Goal: Task Accomplishment & Management: Manage account settings

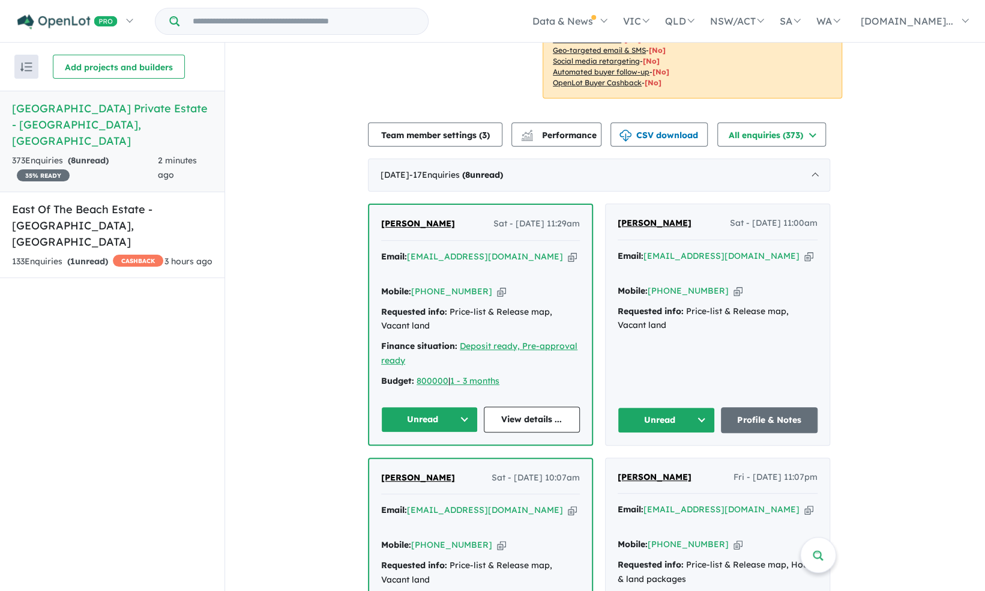
scroll to position [337, 0]
click at [435, 409] on button "Unread" at bounding box center [429, 419] width 97 height 26
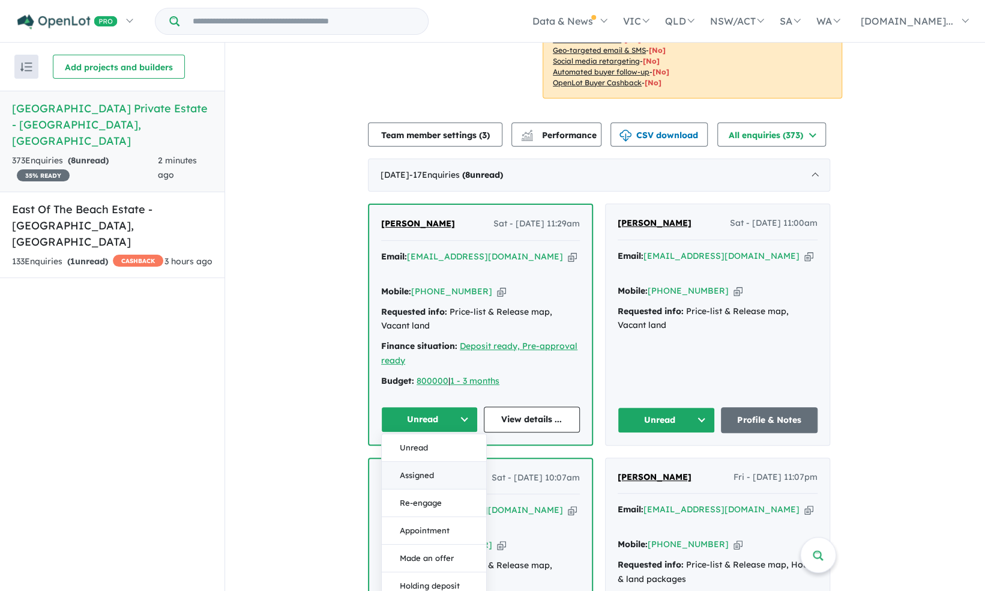
click at [436, 461] on button "Assigned" at bounding box center [434, 475] width 104 height 28
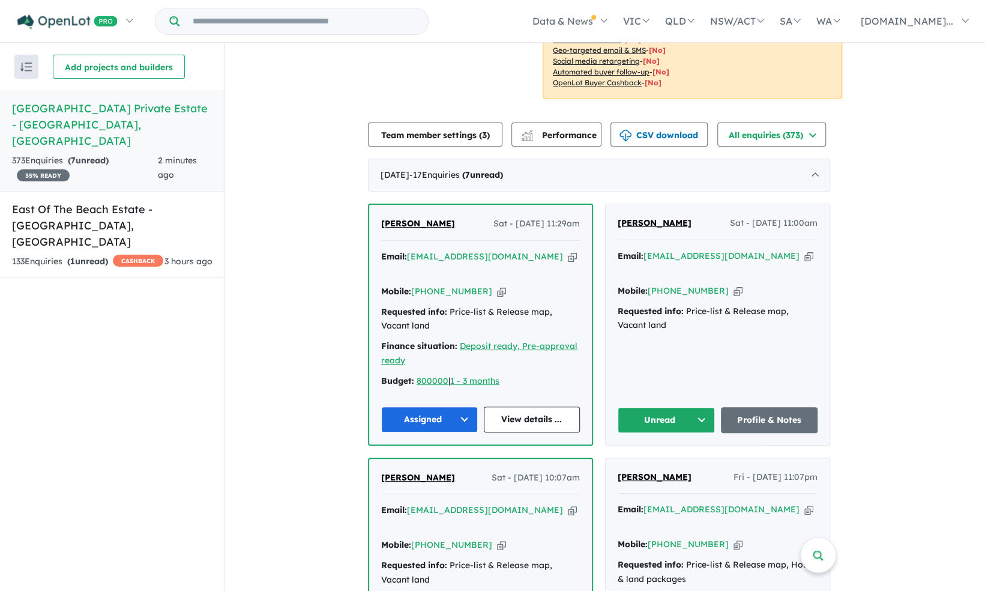
click at [687, 407] on button "Unread" at bounding box center [666, 420] width 97 height 26
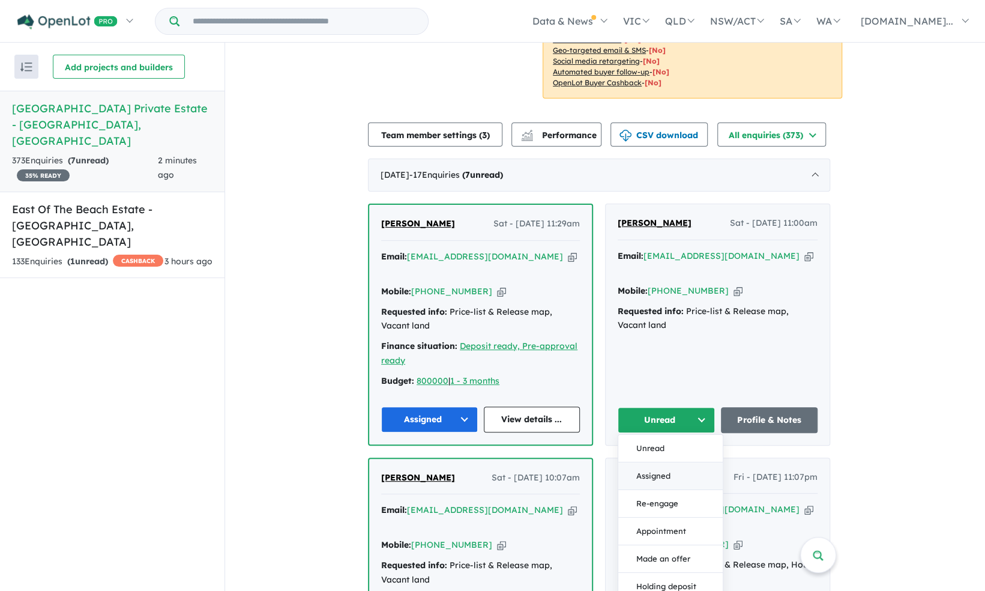
click at [663, 462] on button "Assigned" at bounding box center [670, 476] width 104 height 28
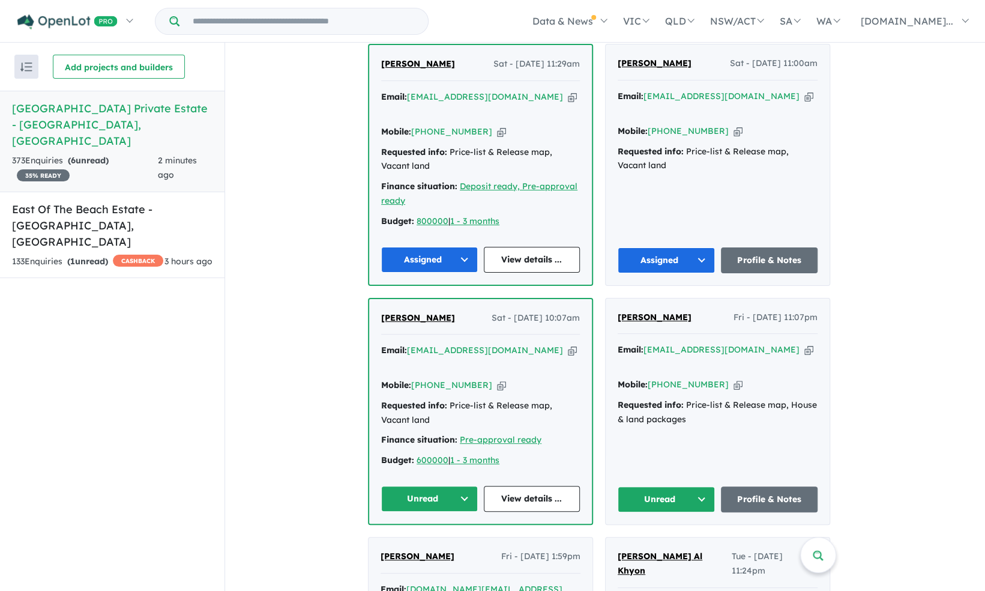
scroll to position [497, 0]
click at [436, 61] on span "[PERSON_NAME]" at bounding box center [418, 63] width 74 height 11
click at [442, 486] on button "Unread" at bounding box center [429, 499] width 97 height 26
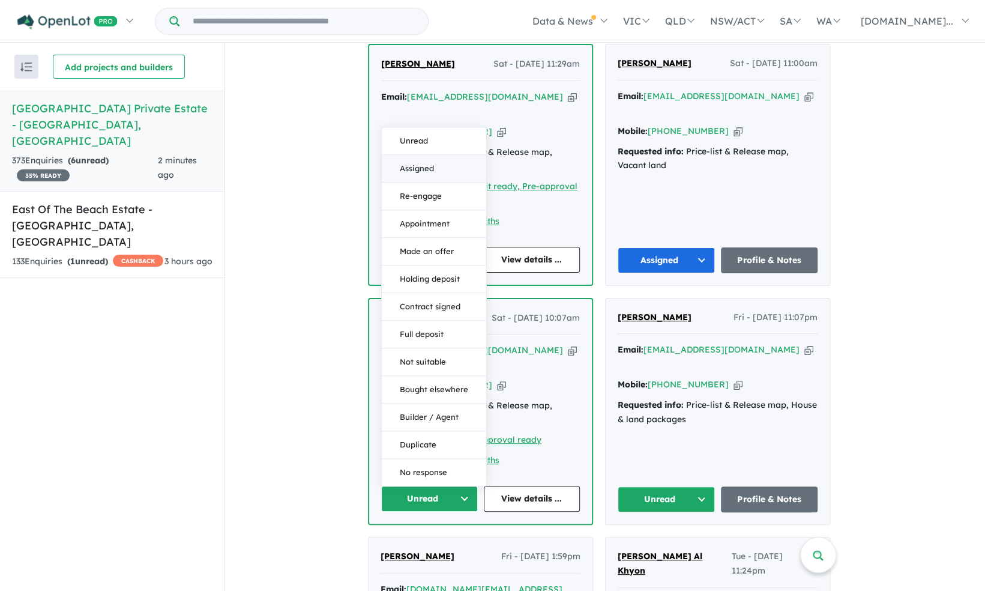
click at [417, 155] on button "Assigned" at bounding box center [434, 169] width 104 height 28
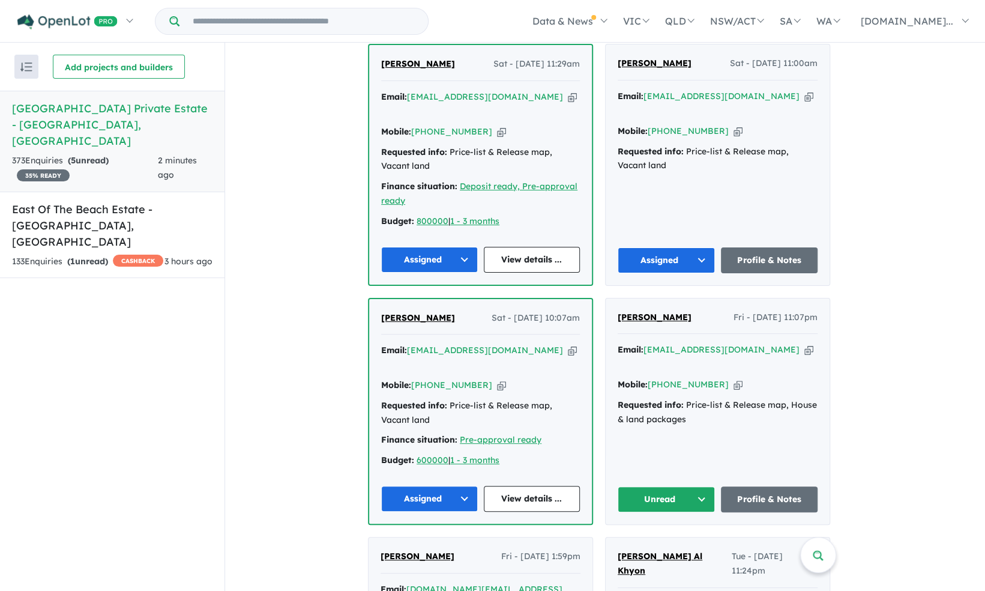
click at [661, 453] on div "[PERSON_NAME] Fri - [DATE] 11:07pm Email: [EMAIL_ADDRESS][DOMAIN_NAME] Copied! …" at bounding box center [718, 411] width 224 height 226
click at [661, 486] on button "Unread" at bounding box center [666, 499] width 97 height 26
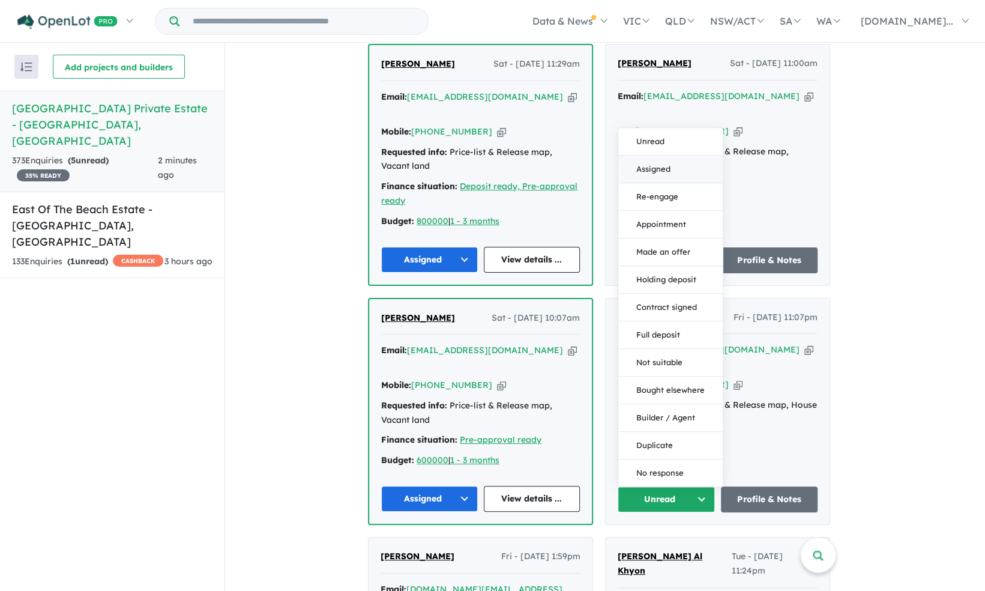
click at [652, 155] on button "Assigned" at bounding box center [670, 169] width 104 height 28
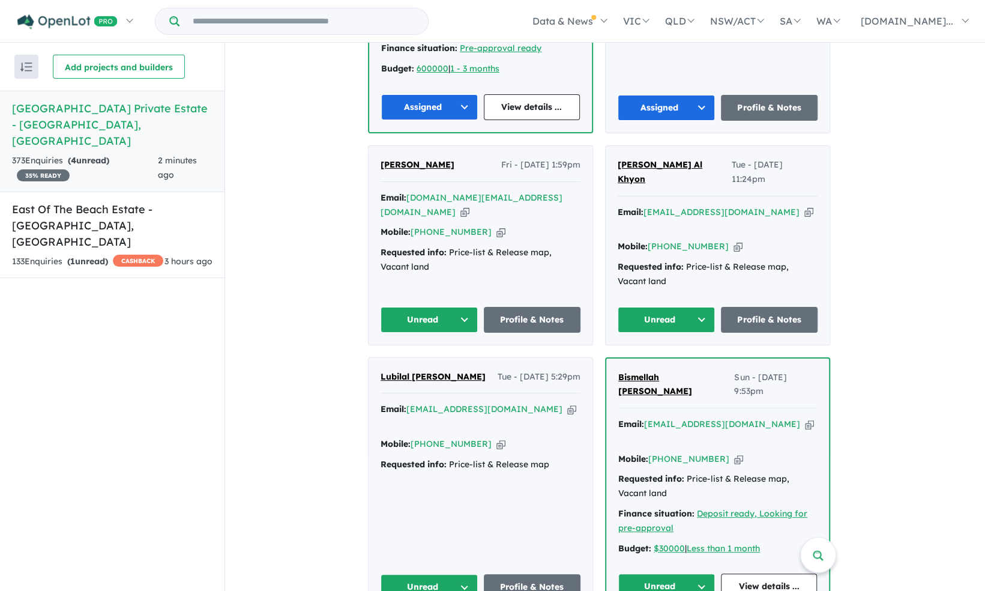
scroll to position [892, 0]
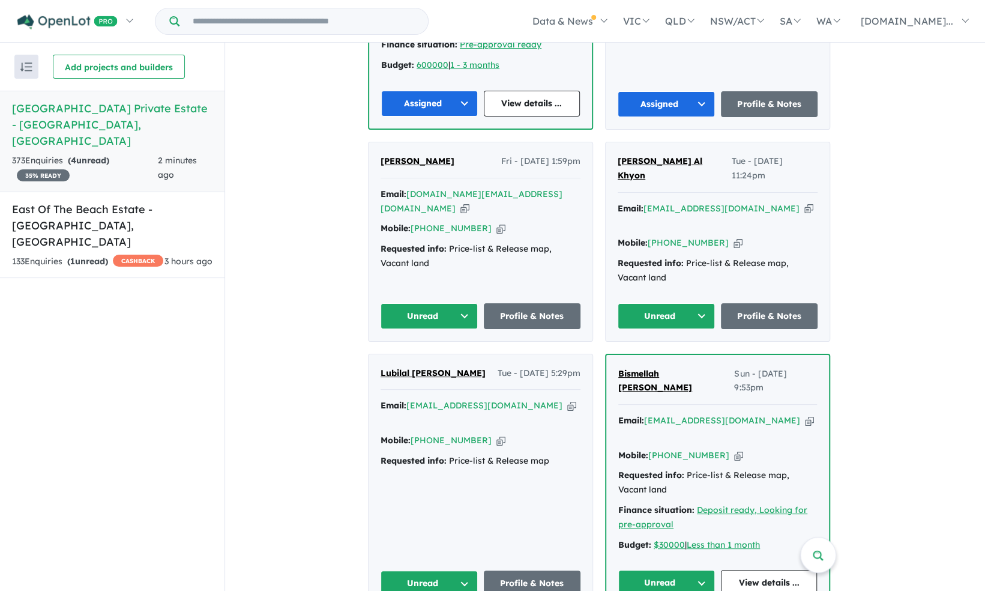
click at [441, 303] on button "Unread" at bounding box center [428, 316] width 97 height 26
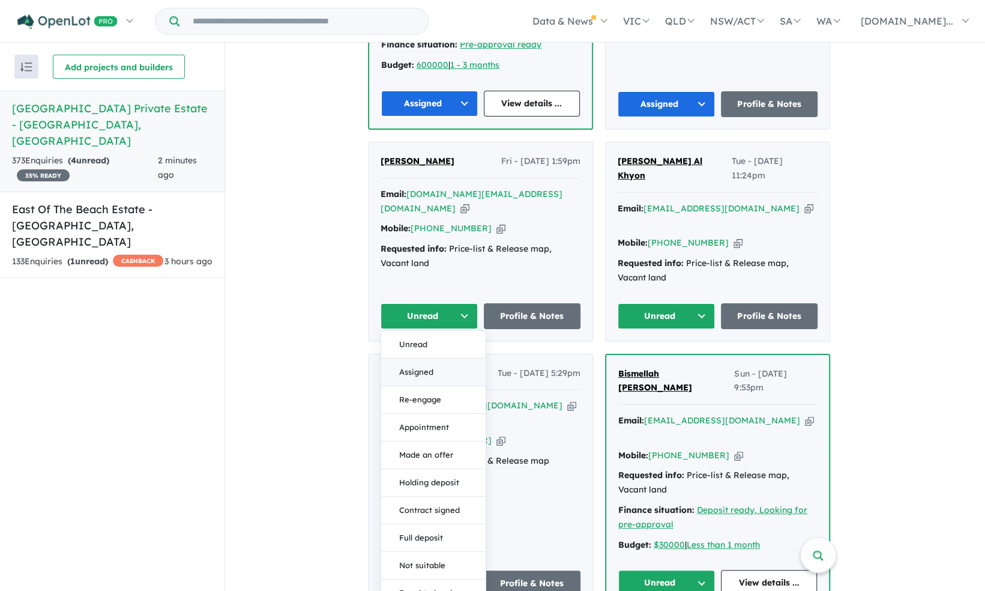
click at [442, 358] on button "Assigned" at bounding box center [433, 372] width 104 height 28
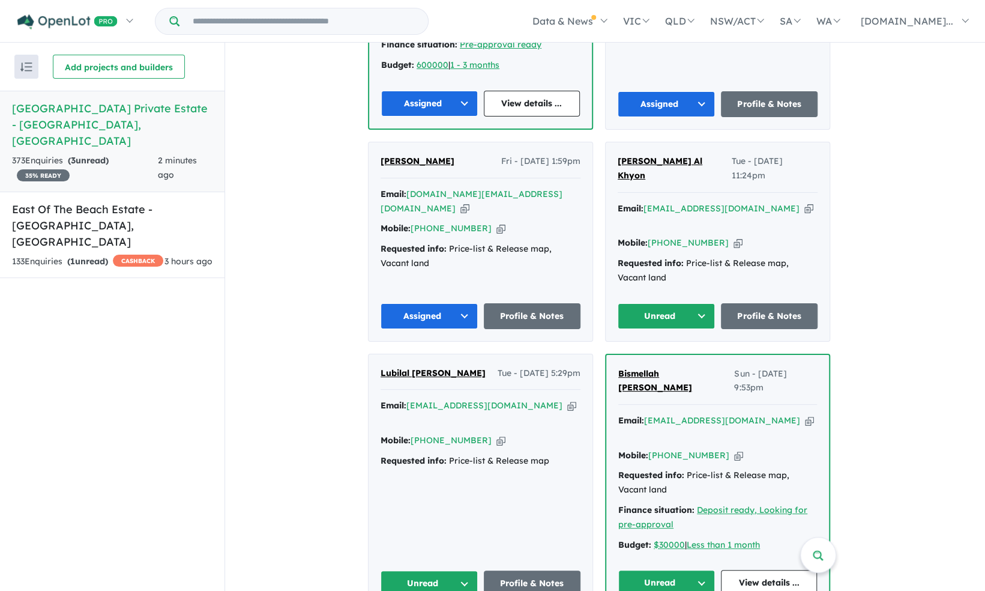
click at [681, 303] on button "Unread" at bounding box center [666, 316] width 97 height 26
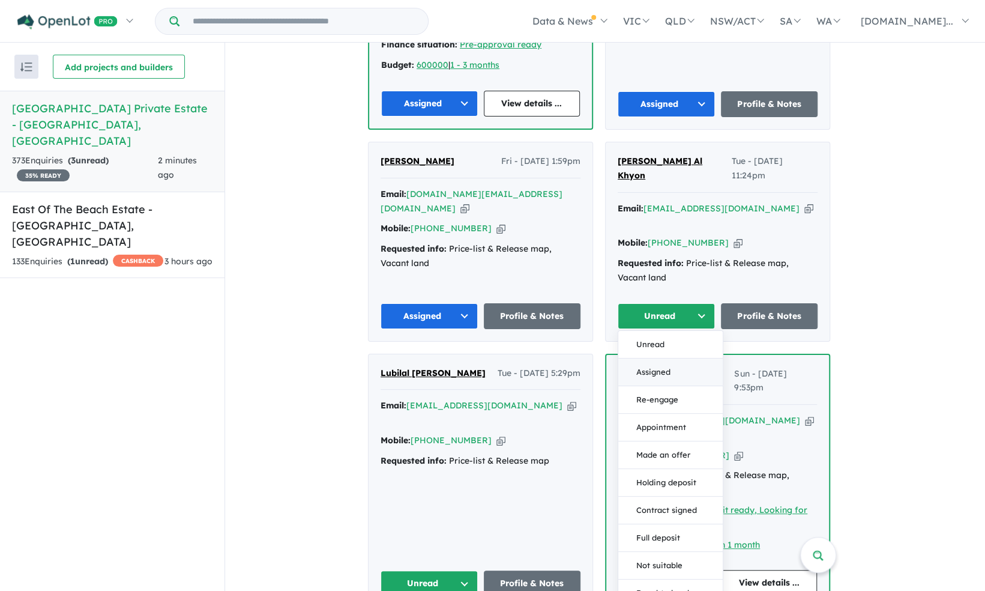
click at [660, 358] on button "Assigned" at bounding box center [670, 372] width 104 height 28
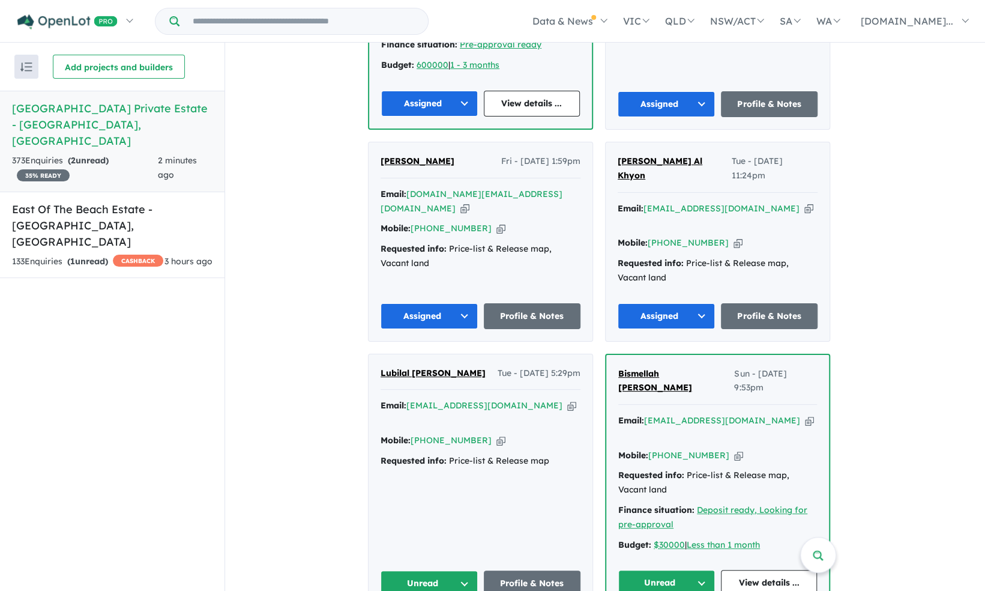
click at [447, 570] on button "Unread" at bounding box center [428, 583] width 97 height 26
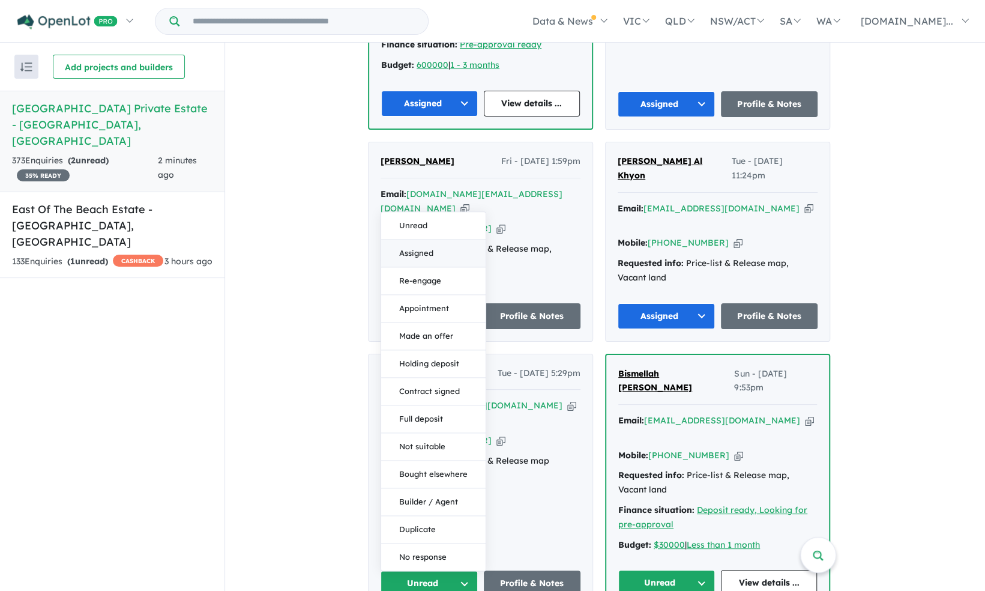
click at [448, 239] on button "Assigned" at bounding box center [433, 253] width 104 height 28
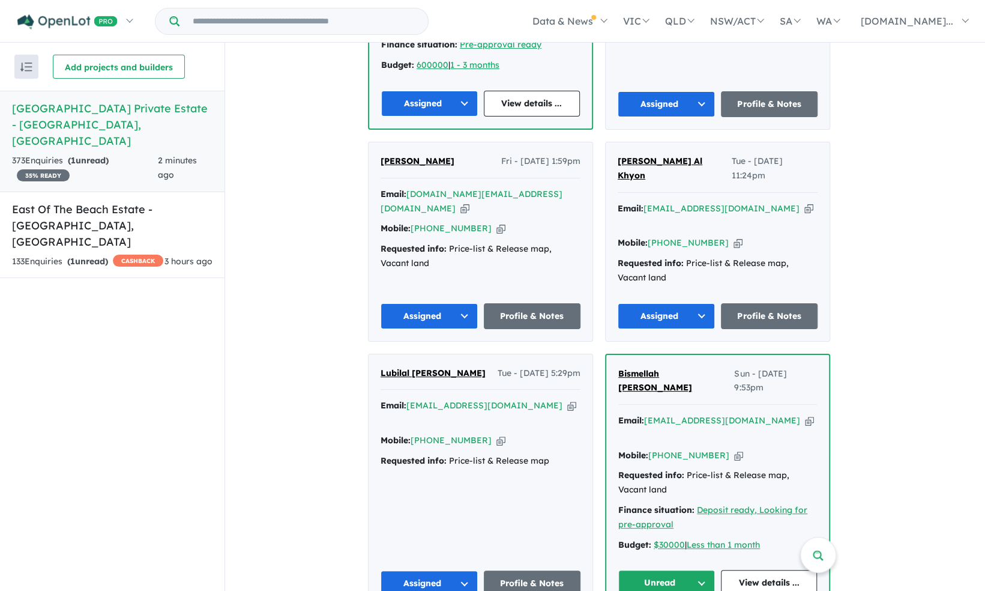
click at [669, 570] on button "Unread" at bounding box center [666, 583] width 97 height 26
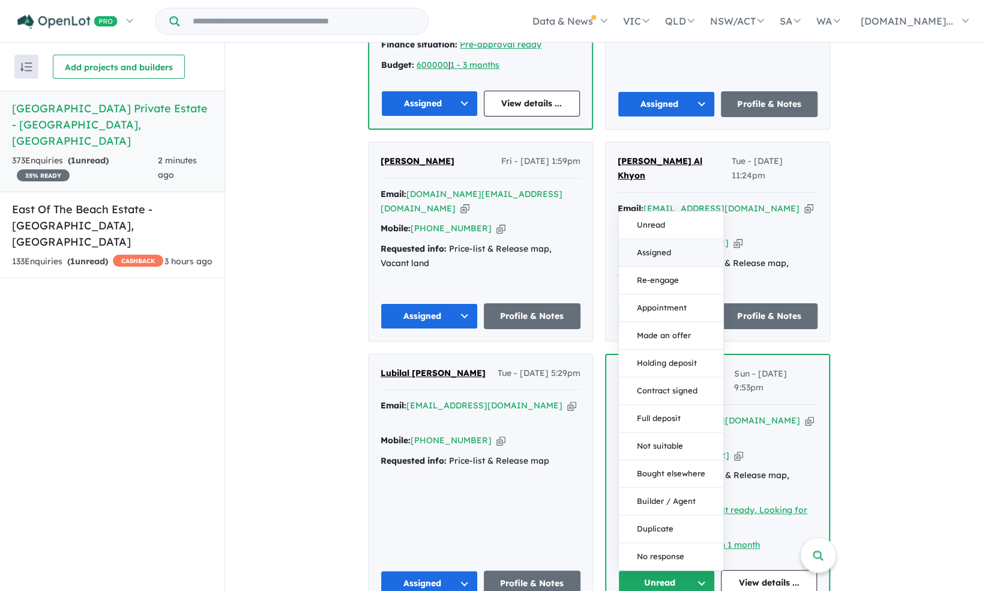
click at [672, 239] on button "Assigned" at bounding box center [671, 253] width 104 height 28
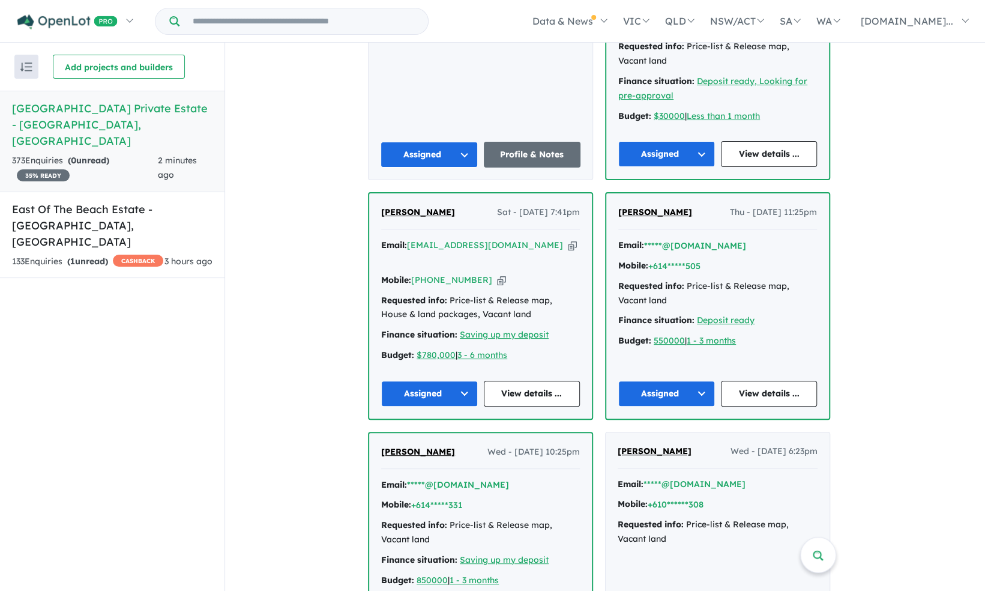
scroll to position [1337, 0]
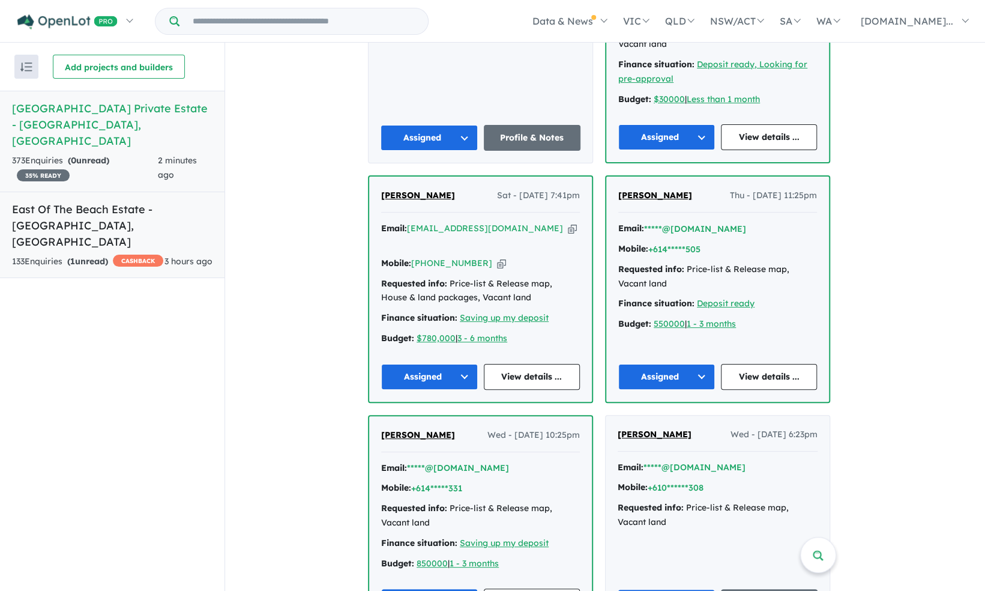
click at [80, 254] on div "133 Enquir ies ( 1 unread) CASHBACK" at bounding box center [87, 261] width 151 height 14
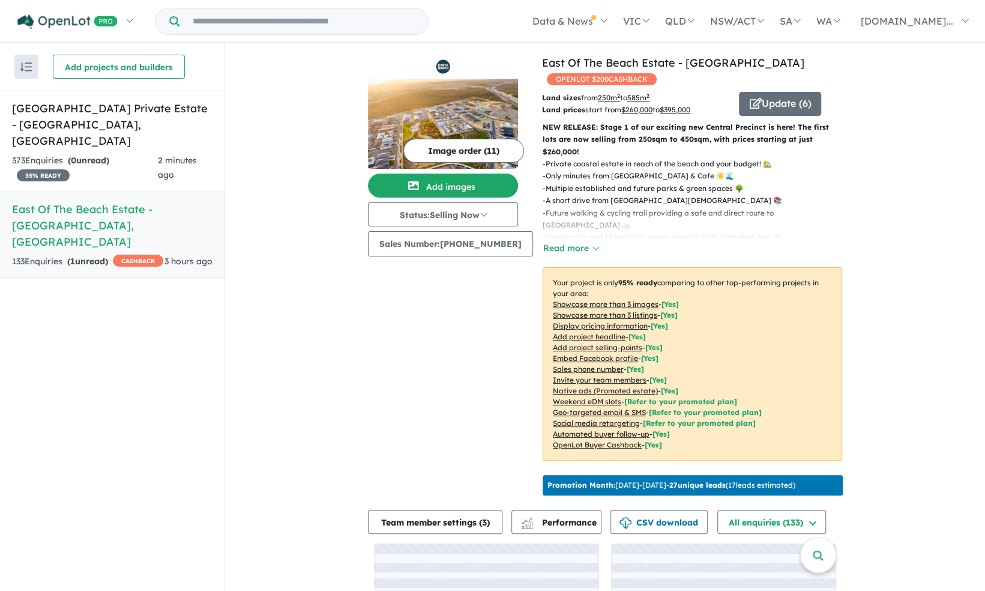
scroll to position [98, 0]
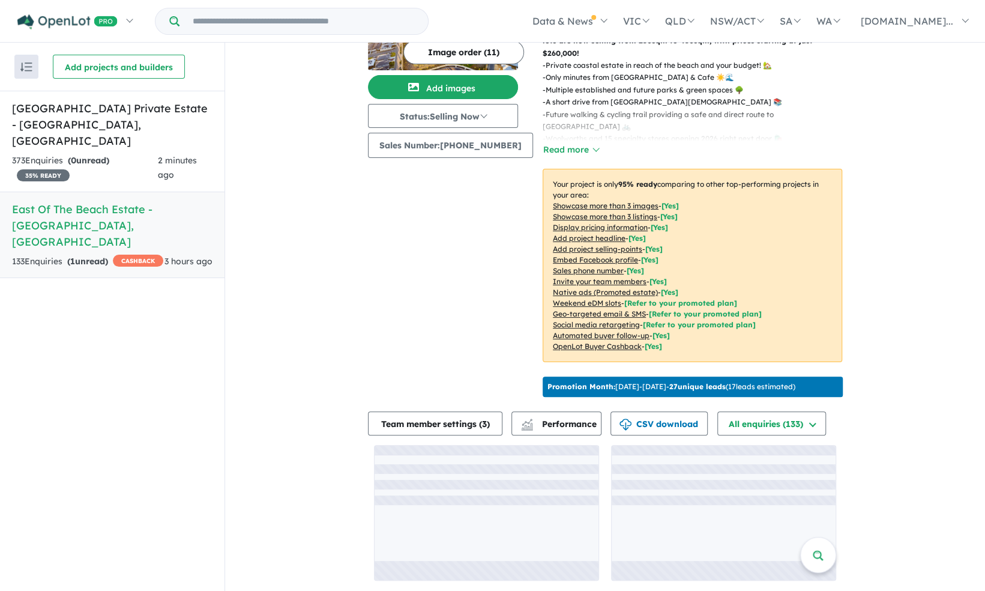
click at [511, 287] on div "Image order ( 11 ) Add images Status: Selling Now In Planning Coming Soon Selli…" at bounding box center [455, 178] width 174 height 445
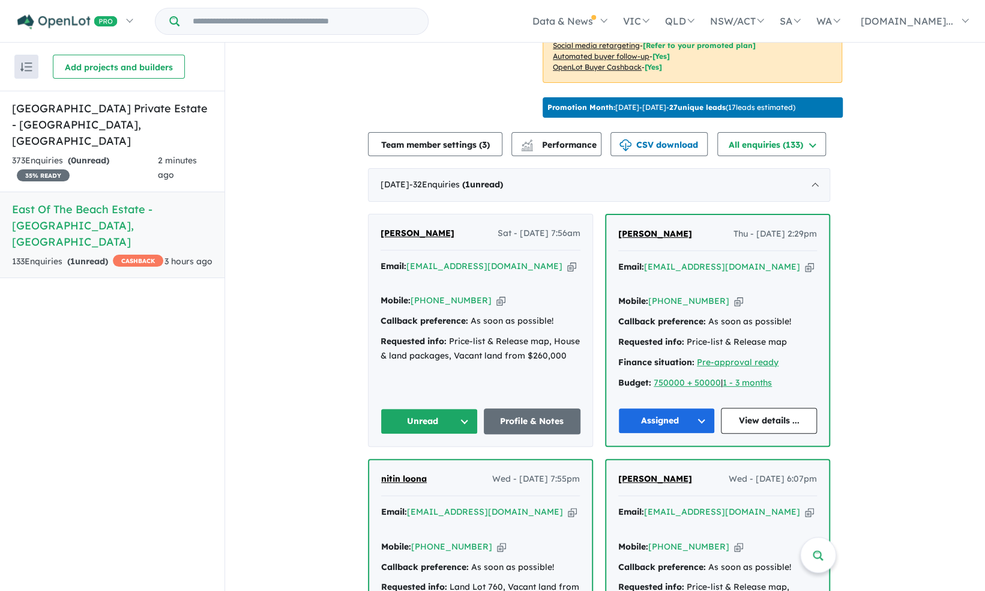
scroll to position [380, 0]
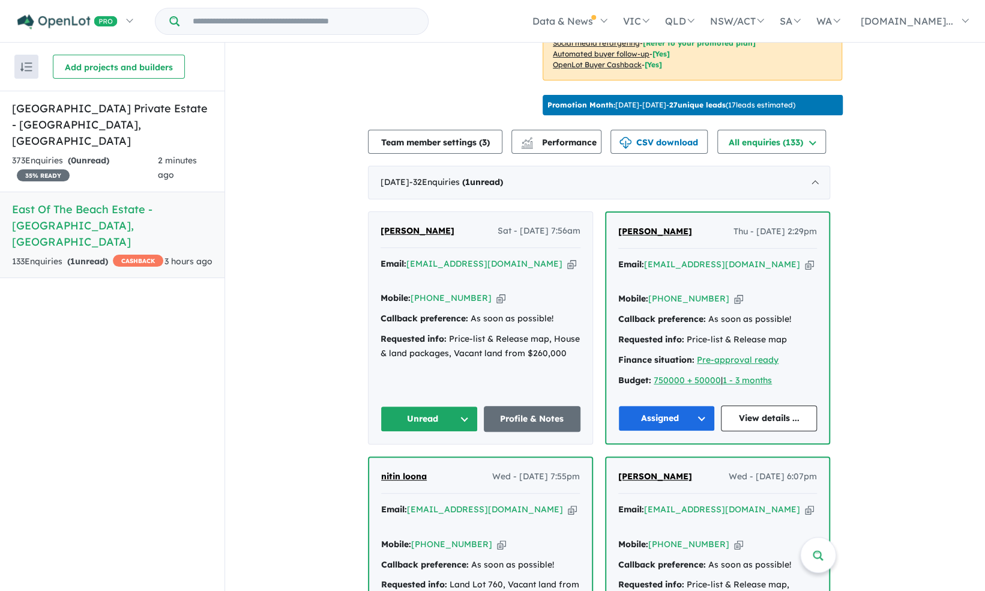
click at [453, 406] on button "Unread" at bounding box center [428, 419] width 97 height 26
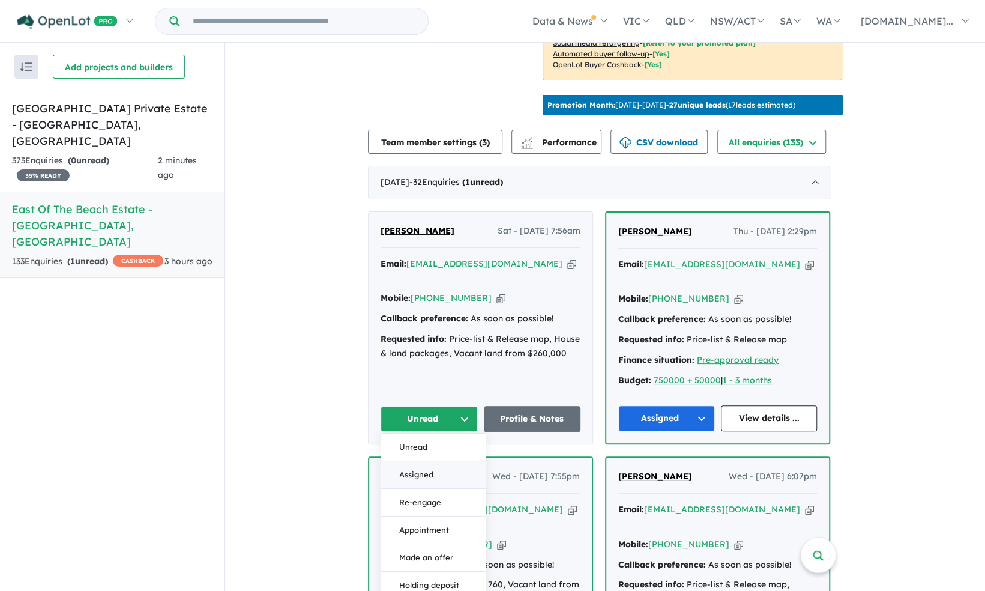
click at [444, 461] on button "Assigned" at bounding box center [433, 475] width 104 height 28
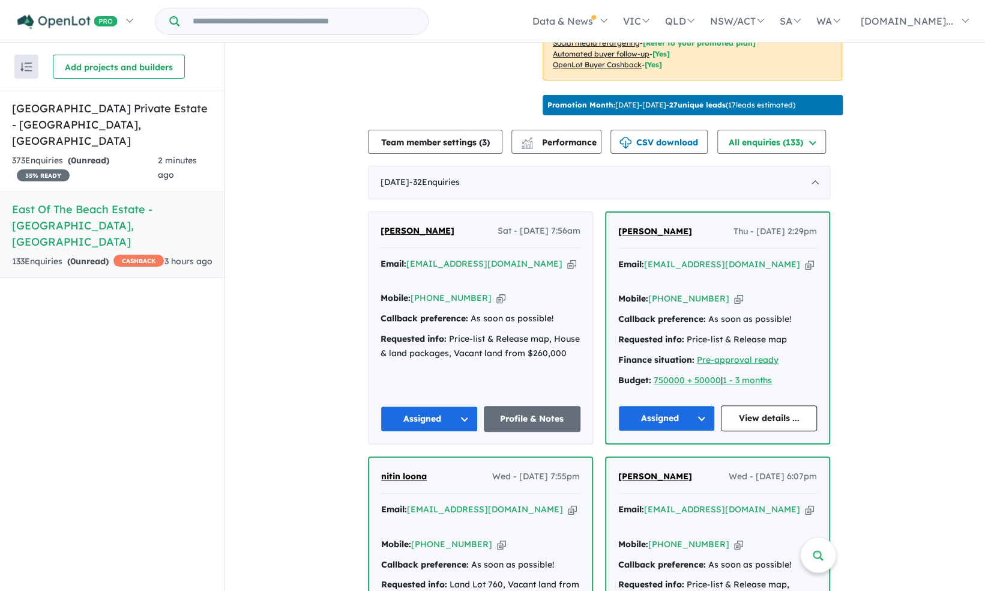
click at [435, 224] on link "[PERSON_NAME]" at bounding box center [417, 231] width 74 height 14
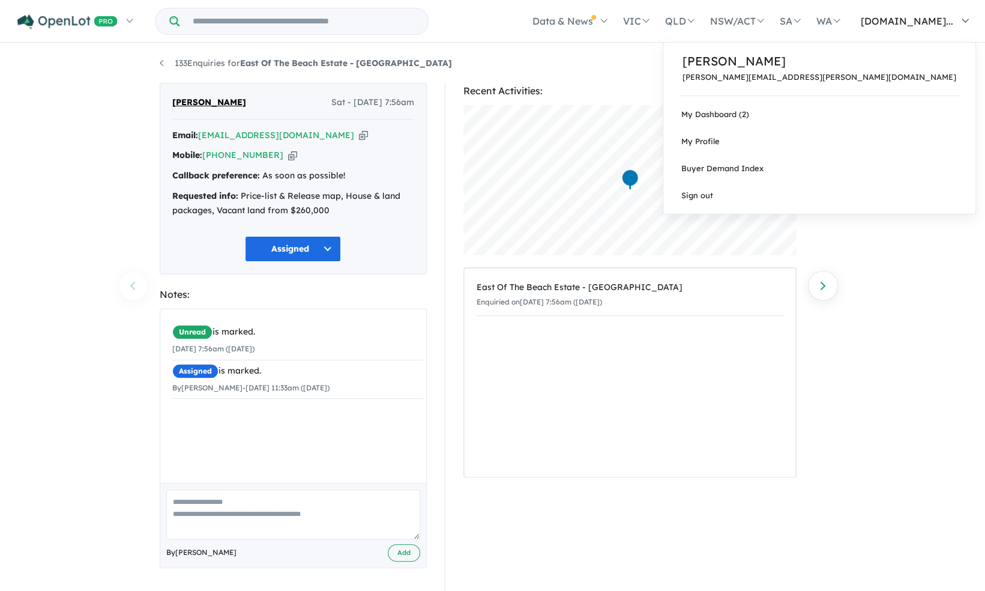
click at [928, 23] on span "[DOMAIN_NAME]..." at bounding box center [907, 21] width 92 height 12
click at [870, 114] on link "My Dashboard (2)" at bounding box center [819, 114] width 312 height 27
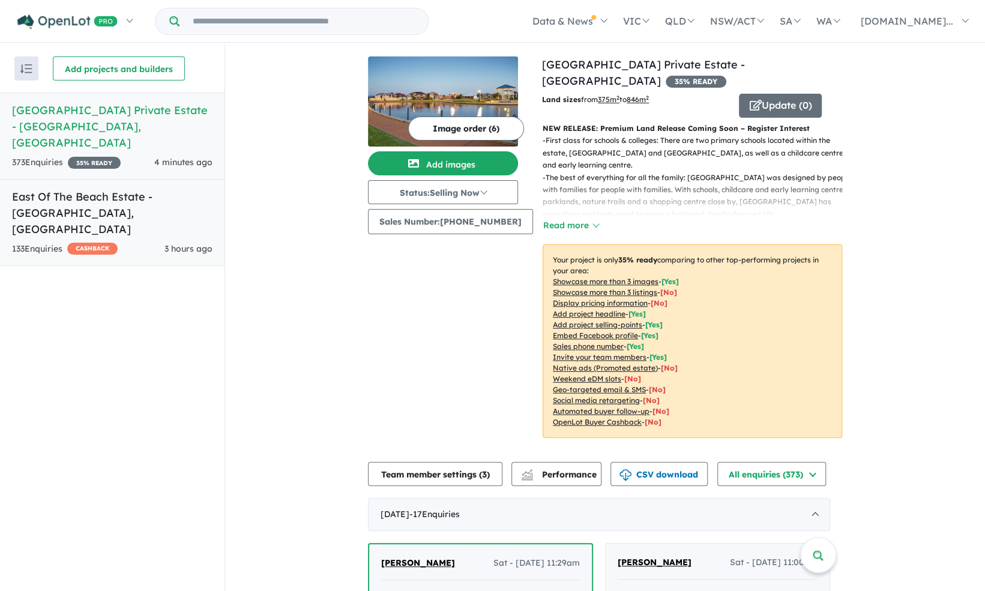
click at [137, 202] on h5 "East Of The Beach Estate - [GEOGRAPHIC_DATA] , [GEOGRAPHIC_DATA]" at bounding box center [112, 212] width 200 height 49
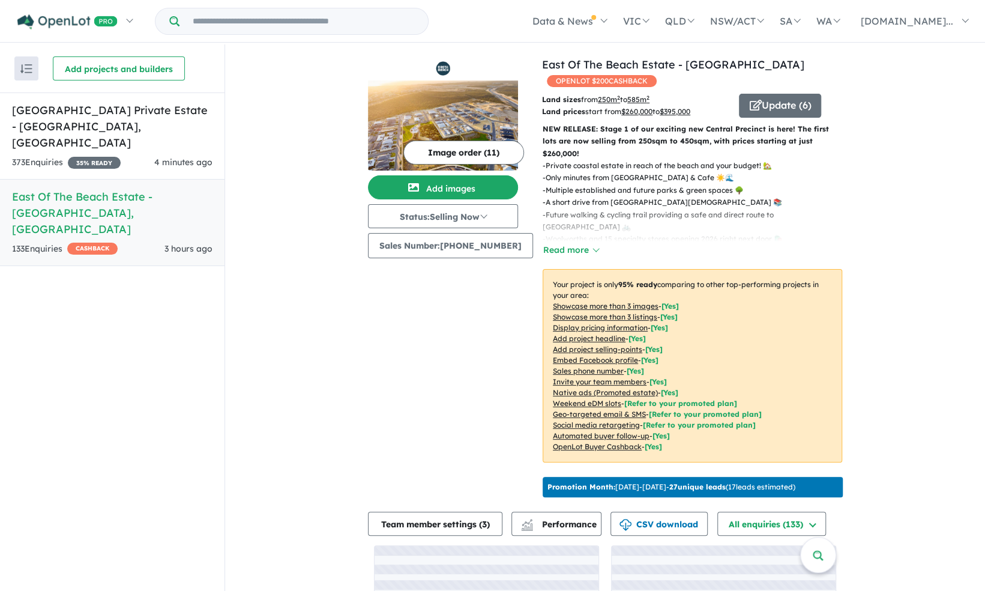
click at [600, 79] on span "OPENLOT $ 200 CASHBACK" at bounding box center [602, 81] width 110 height 12
click at [619, 81] on span "OPENLOT $ 200 CASHBACK" at bounding box center [602, 81] width 110 height 12
click at [642, 82] on span "OPENLOT $ 200 CASHBACK" at bounding box center [602, 81] width 110 height 12
